Goal: Information Seeking & Learning: Learn about a topic

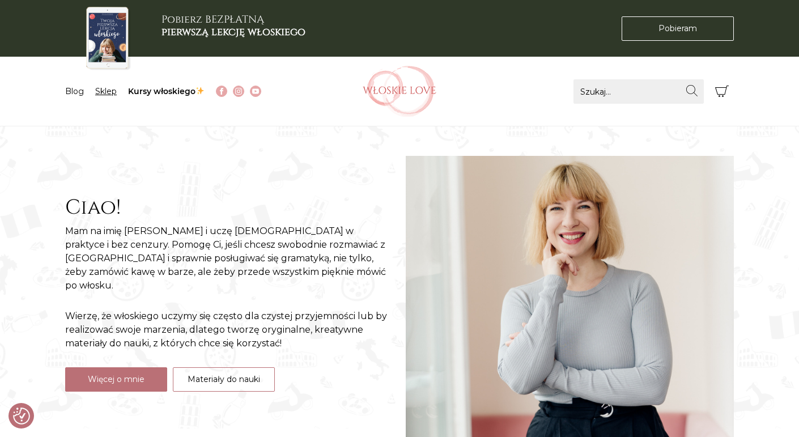
click at [104, 92] on link "Sklep" at bounding box center [106, 91] width 22 height 10
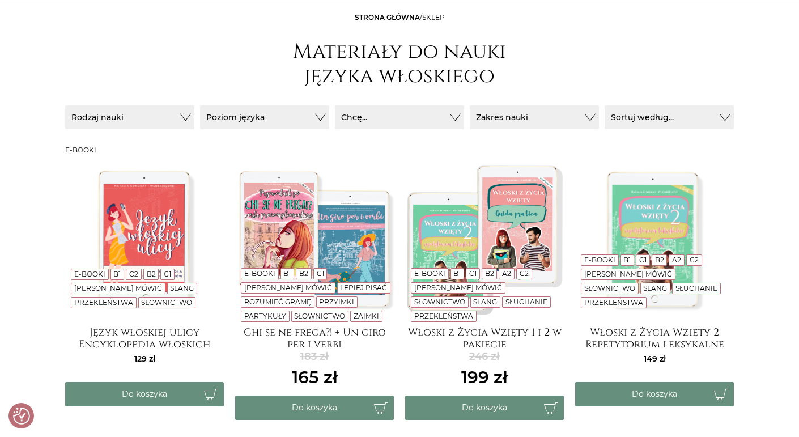
scroll to position [130, 0]
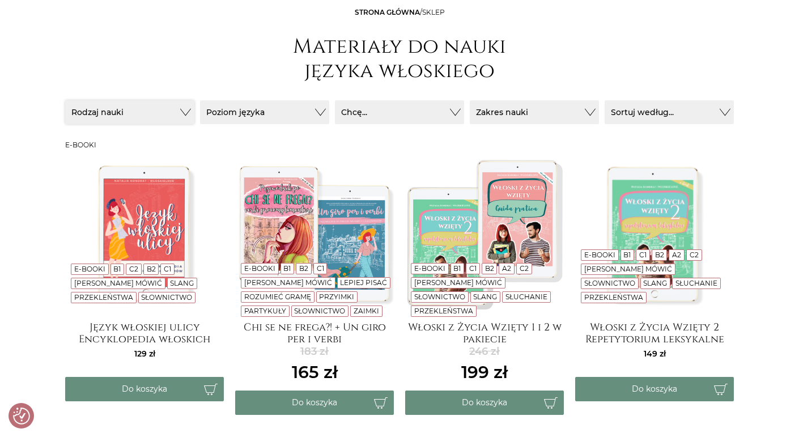
click at [142, 121] on button "Rodzaj nauki" at bounding box center [129, 112] width 129 height 24
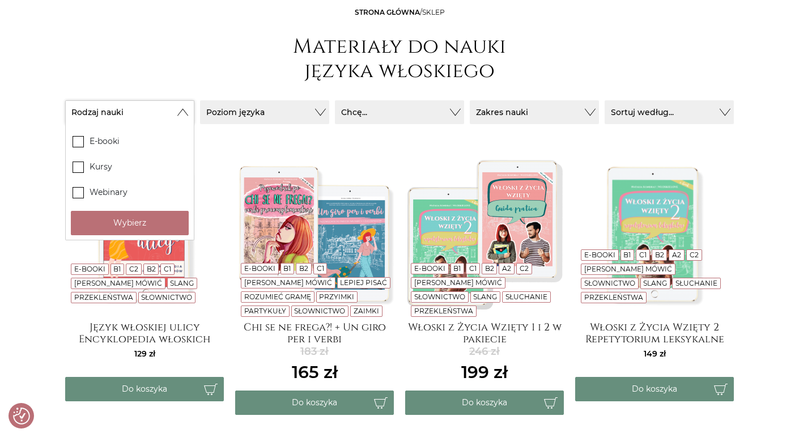
click at [177, 116] on button "Rodzaj nauki" at bounding box center [129, 112] width 129 height 24
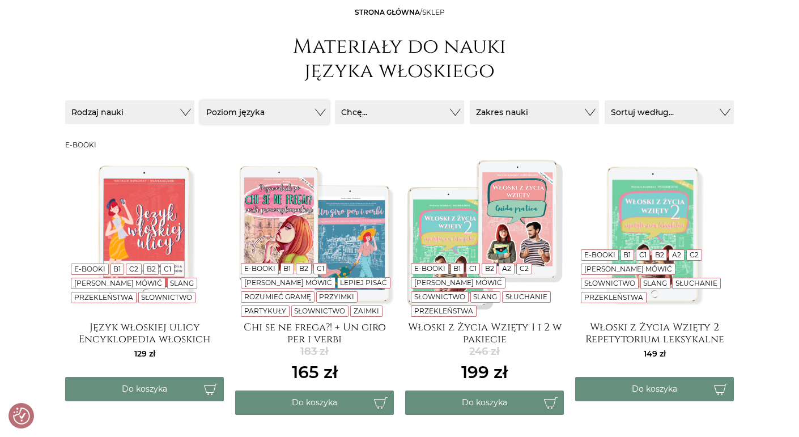
click at [266, 113] on button "Poziom języka" at bounding box center [264, 112] width 129 height 24
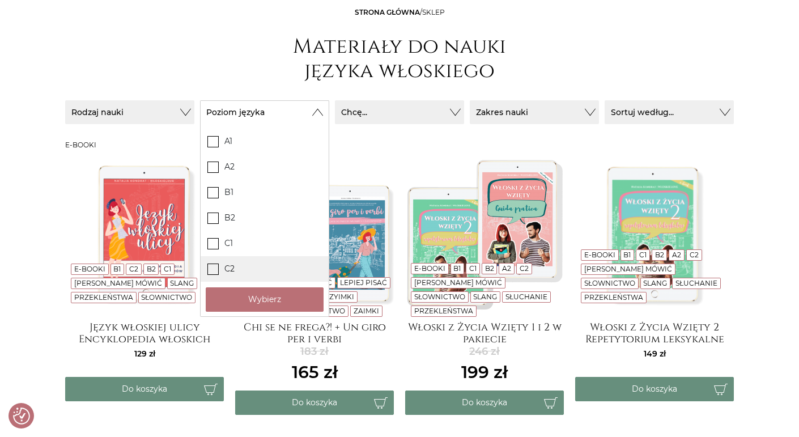
click at [215, 270] on icon at bounding box center [214, 269] width 10 height 10
click at [0, 0] on input "C2" at bounding box center [0, 0] width 0 height 0
click at [220, 289] on button "Wybierz" at bounding box center [265, 299] width 118 height 24
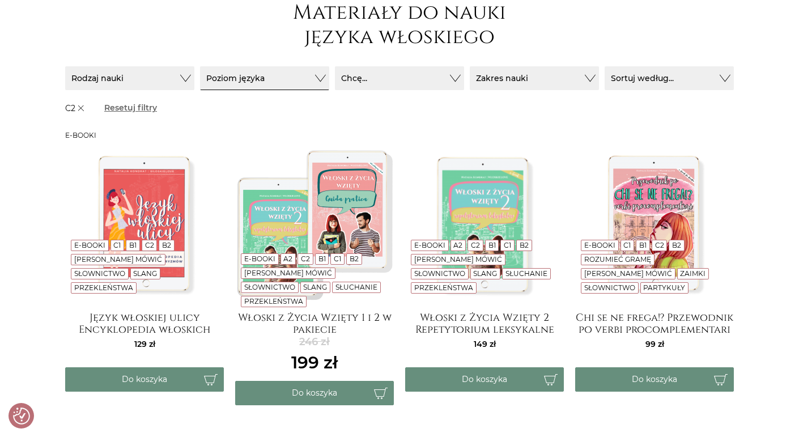
scroll to position [162, 0]
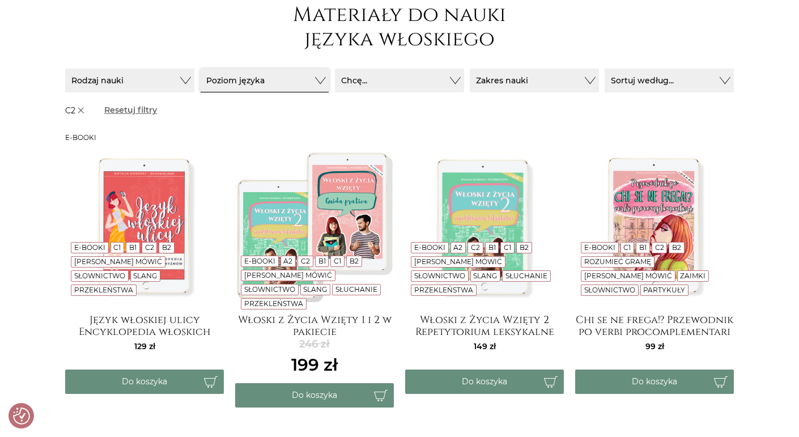
click at [302, 87] on button "Poziom języka" at bounding box center [264, 81] width 129 height 24
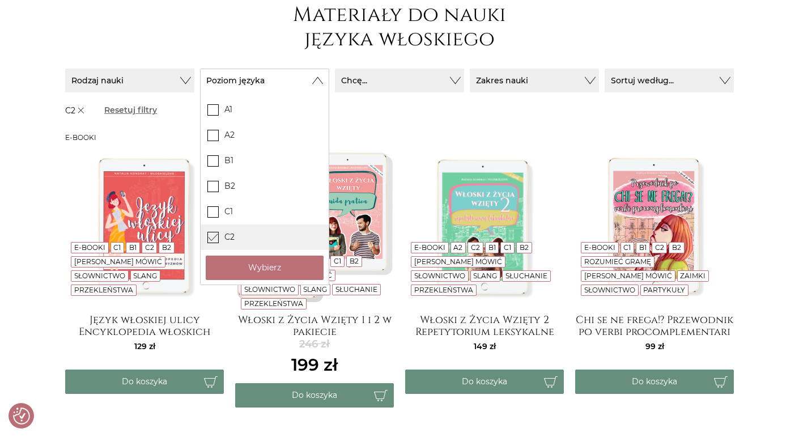
click at [217, 238] on icon at bounding box center [214, 237] width 10 height 10
click at [0, 0] on input "C2" at bounding box center [0, 0] width 0 height 0
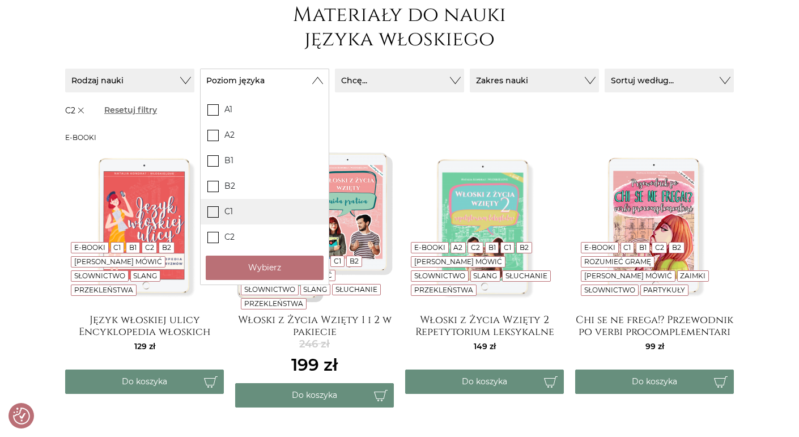
click at [212, 215] on icon at bounding box center [214, 211] width 10 height 10
click at [0, 0] on input "C1" at bounding box center [0, 0] width 0 height 0
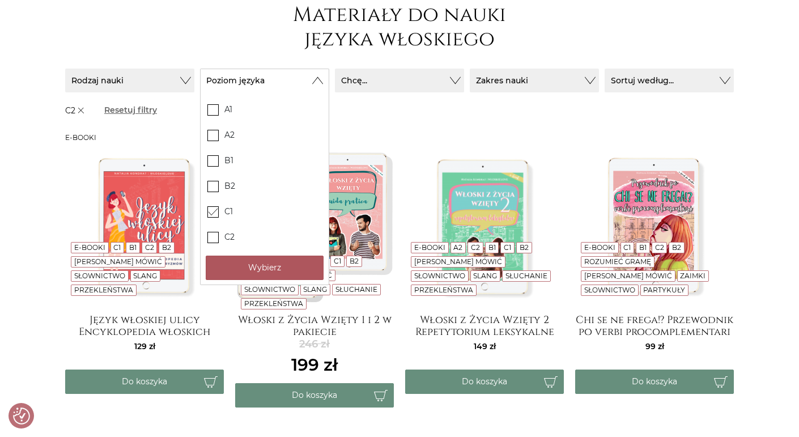
click at [242, 262] on button "Wybierz" at bounding box center [265, 268] width 118 height 24
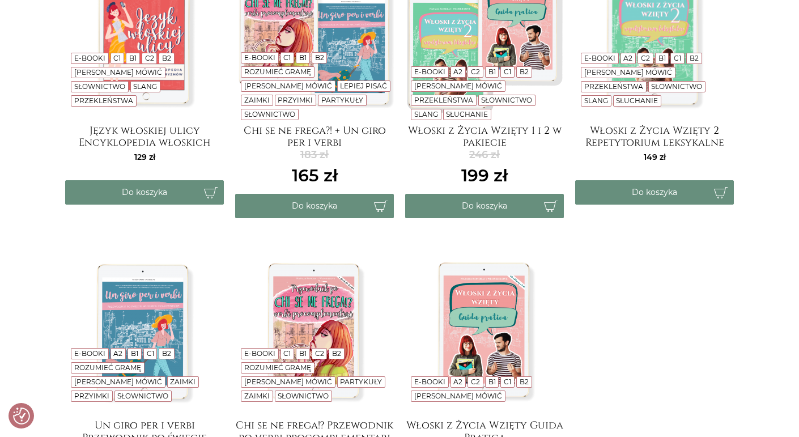
scroll to position [0, 0]
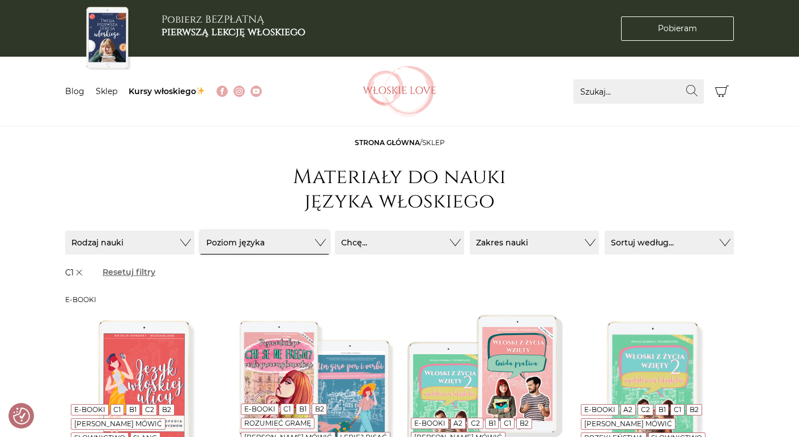
click at [242, 239] on button "Poziom języka" at bounding box center [264, 243] width 129 height 24
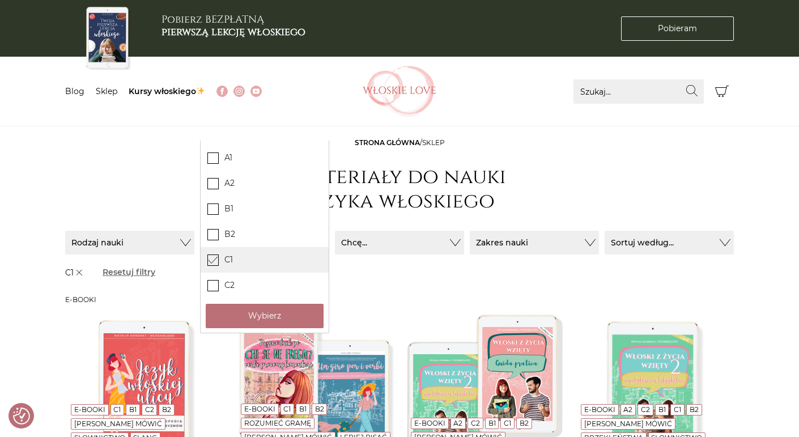
click at [214, 259] on icon at bounding box center [214, 259] width 10 height 7
click at [0, 0] on input "C1" at bounding box center [0, 0] width 0 height 0
click at [214, 240] on span at bounding box center [213, 234] width 11 height 11
click at [0, 0] on input "B2" at bounding box center [0, 0] width 0 height 0
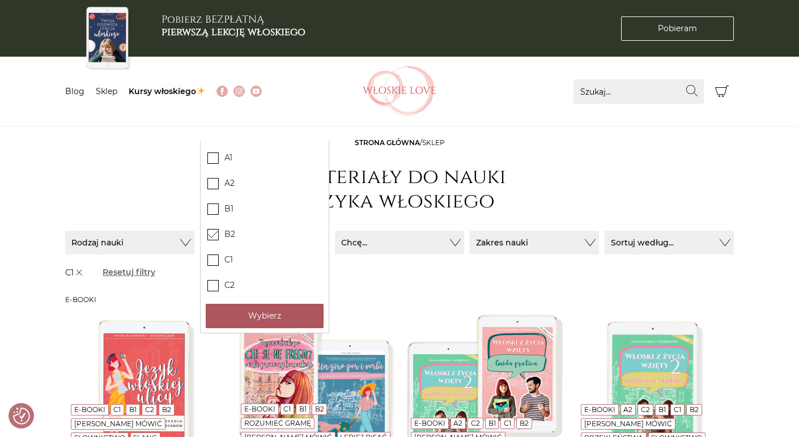
click at [240, 311] on button "Wybierz" at bounding box center [265, 316] width 118 height 24
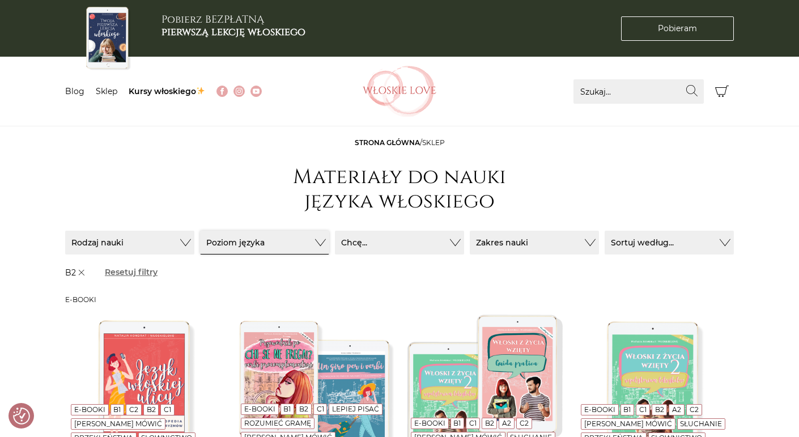
click at [257, 253] on button "Poziom języka" at bounding box center [264, 243] width 129 height 24
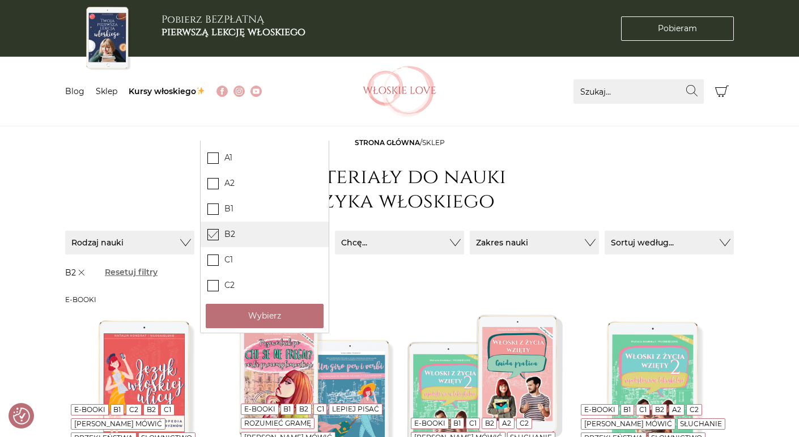
click at [214, 236] on icon at bounding box center [214, 234] width 10 height 10
click at [0, 0] on input "B2" at bounding box center [0, 0] width 0 height 0
click at [216, 211] on icon at bounding box center [214, 209] width 10 height 10
click at [0, 0] on input "B1" at bounding box center [0, 0] width 0 height 0
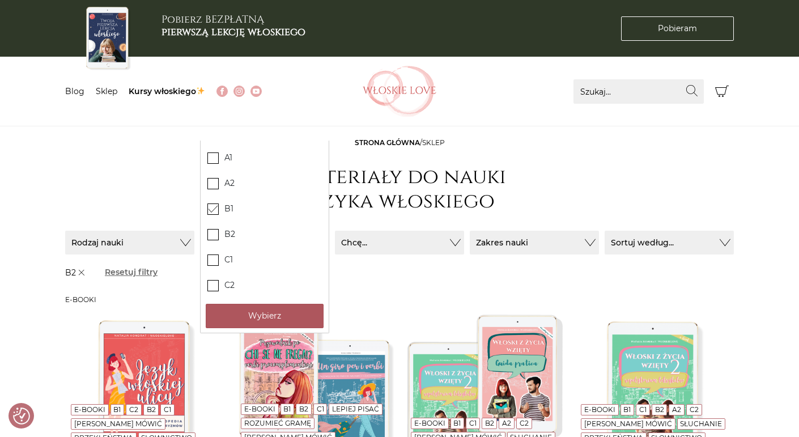
click at [243, 312] on button "Wybierz" at bounding box center [265, 316] width 118 height 24
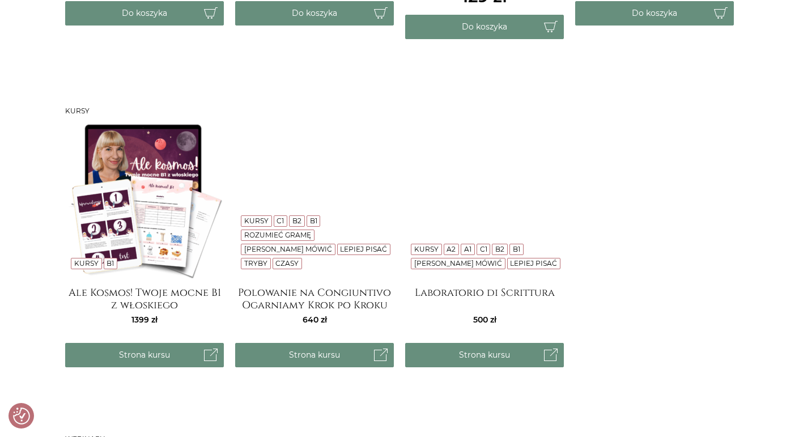
scroll to position [827, 0]
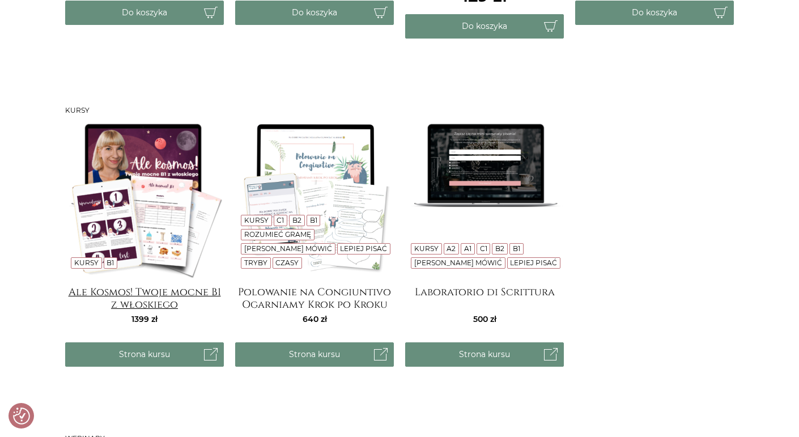
click at [143, 303] on h4 "Ale Kosmos! Twoje mocne B1 z włoskiego" at bounding box center [144, 297] width 159 height 23
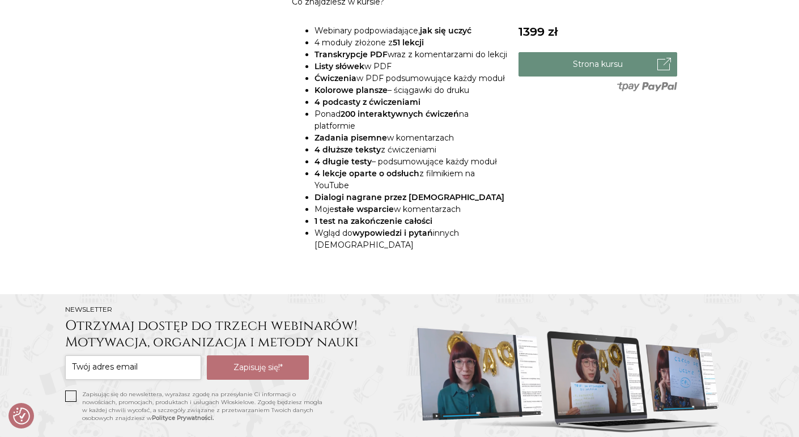
scroll to position [610, 0]
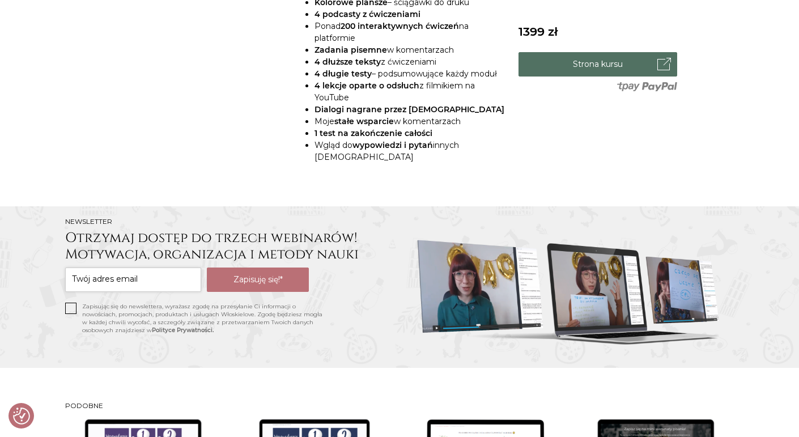
click at [601, 69] on link "Strona kursu" at bounding box center [598, 64] width 159 height 24
